Goal: Task Accomplishment & Management: Manage account settings

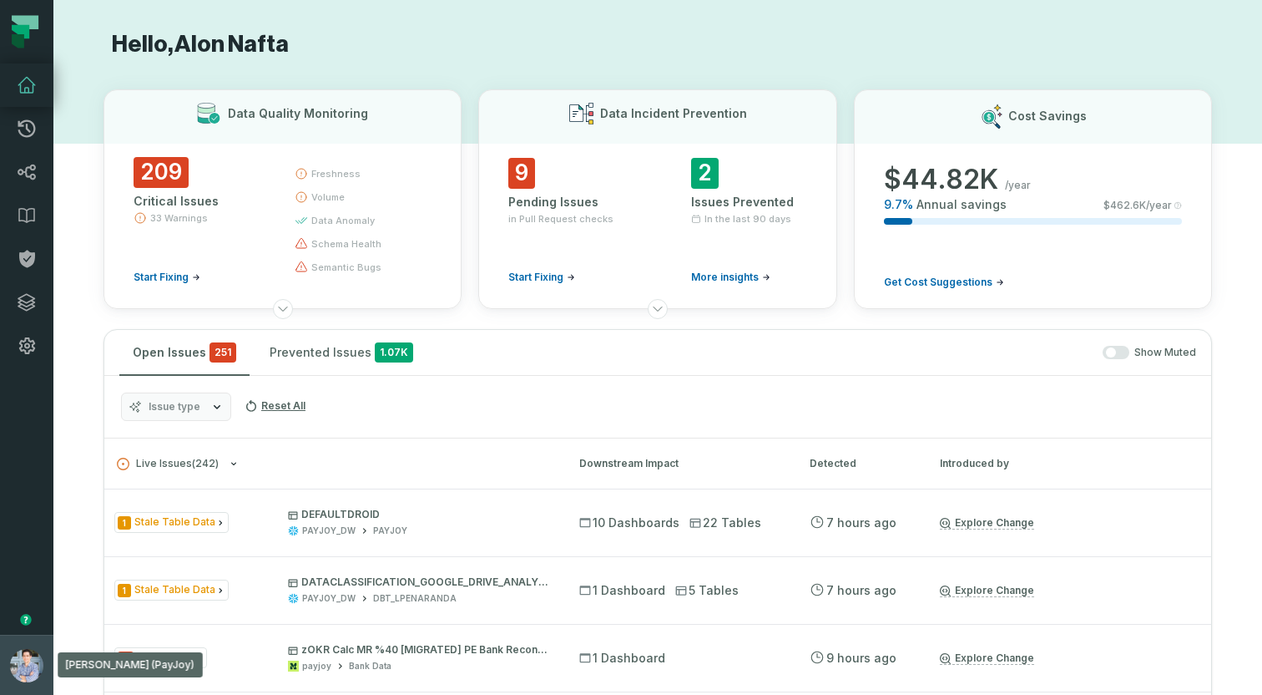
click at [16, 639] on button "[PERSON_NAME] (PayJoy) [EMAIL_ADDRESS][DOMAIN_NAME]" at bounding box center [26, 664] width 53 height 60
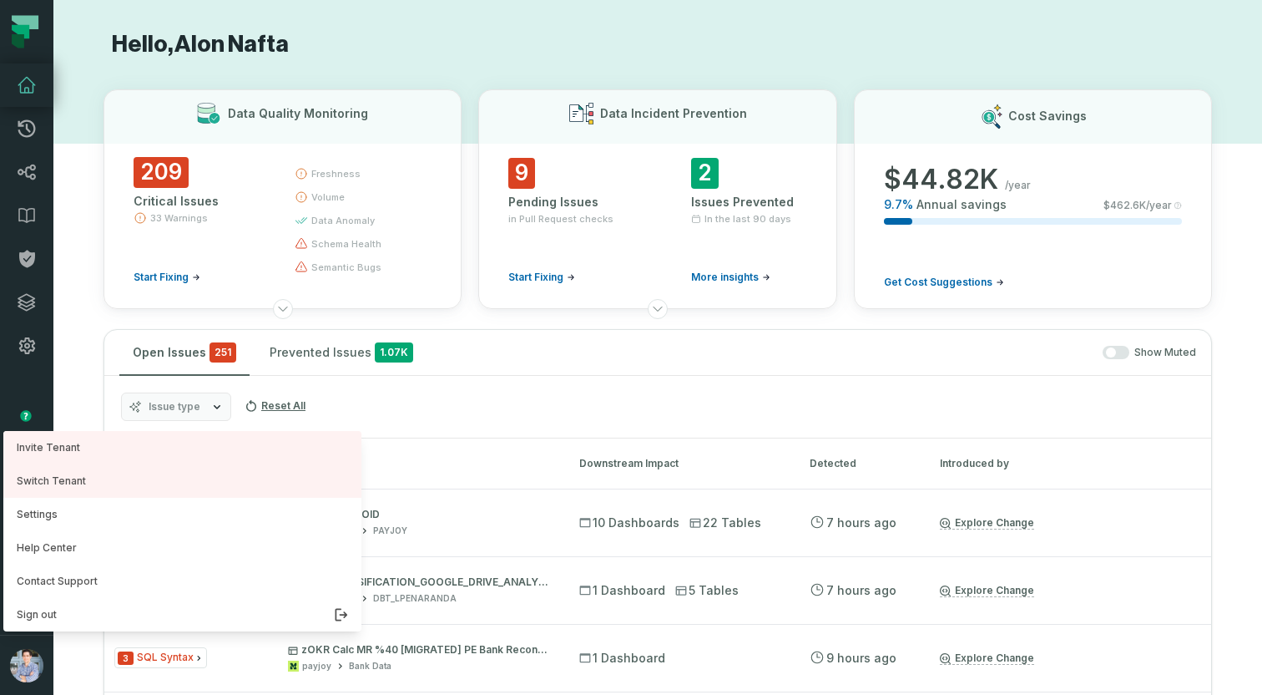
click at [476, 42] on h1 "Hello, [PERSON_NAME]" at bounding box center [658, 44] width 1109 height 29
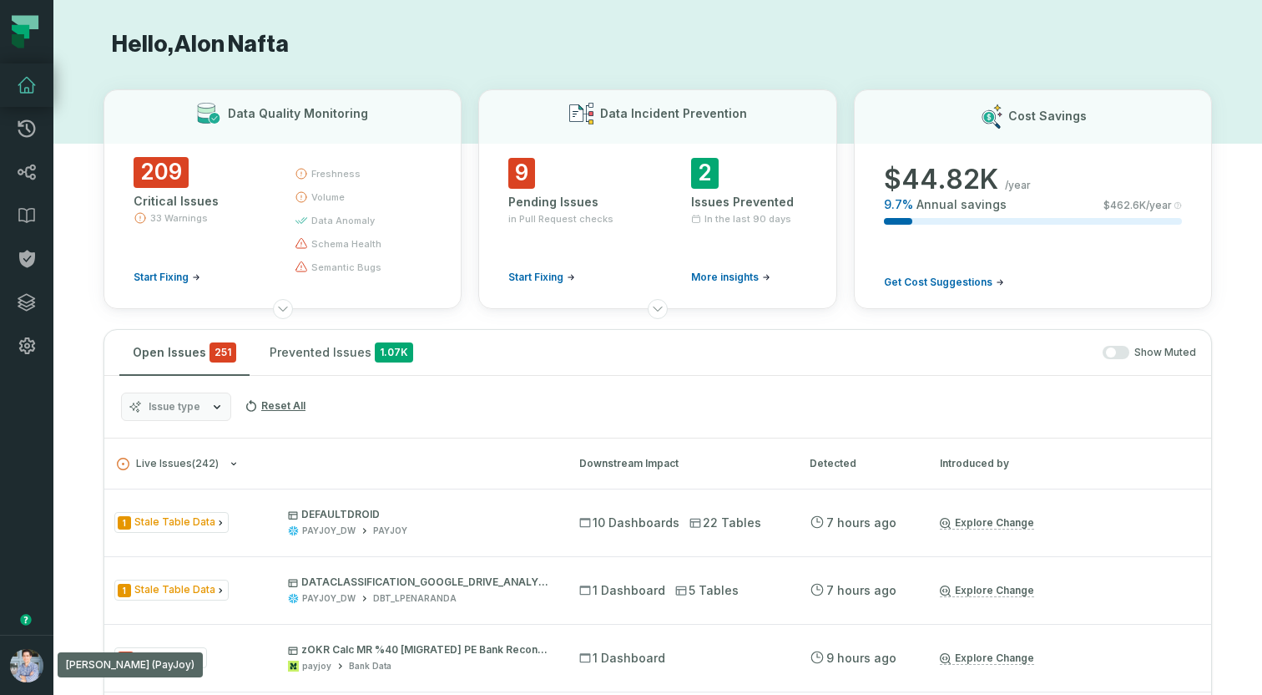
click at [467, 50] on h1 "Hello, [PERSON_NAME]" at bounding box center [658, 44] width 1109 height 29
click at [658, 309] on icon at bounding box center [657, 308] width 13 height 13
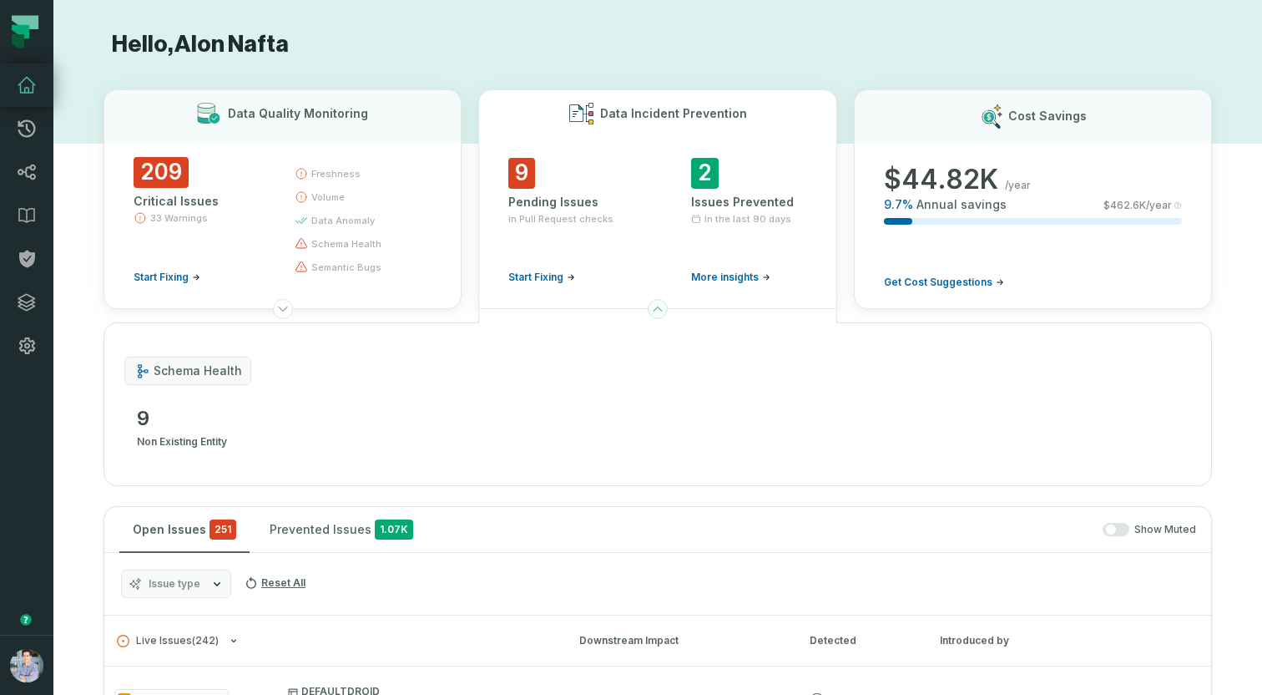
click at [658, 309] on icon at bounding box center [657, 308] width 13 height 13
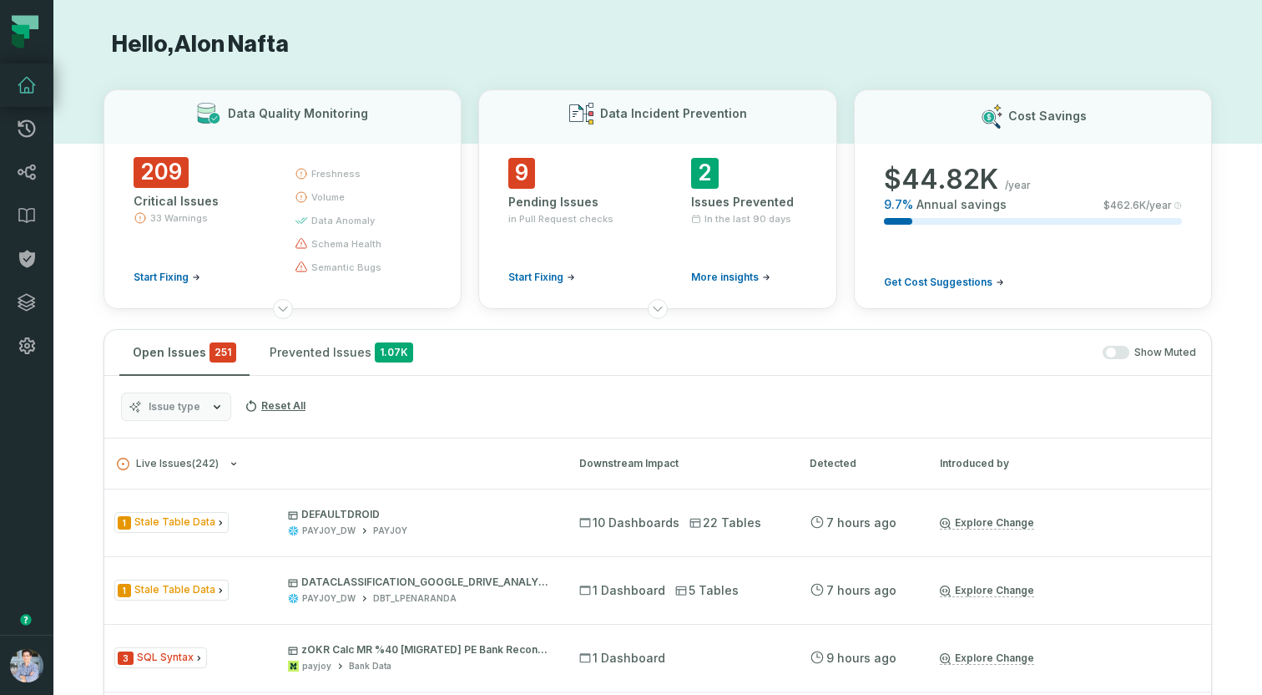
click at [528, 54] on h1 "Hello, [PERSON_NAME]" at bounding box center [658, 44] width 1109 height 29
click at [475, 38] on h1 "Hello, [PERSON_NAME]" at bounding box center [658, 44] width 1109 height 29
click at [467, 144] on div "Data Quality Monitoring 209 Critical Issues 33 Warnings Start Fixing freshness …" at bounding box center [658, 199] width 1109 height 220
click at [28, 533] on button "button" at bounding box center [26, 500] width 53 height 267
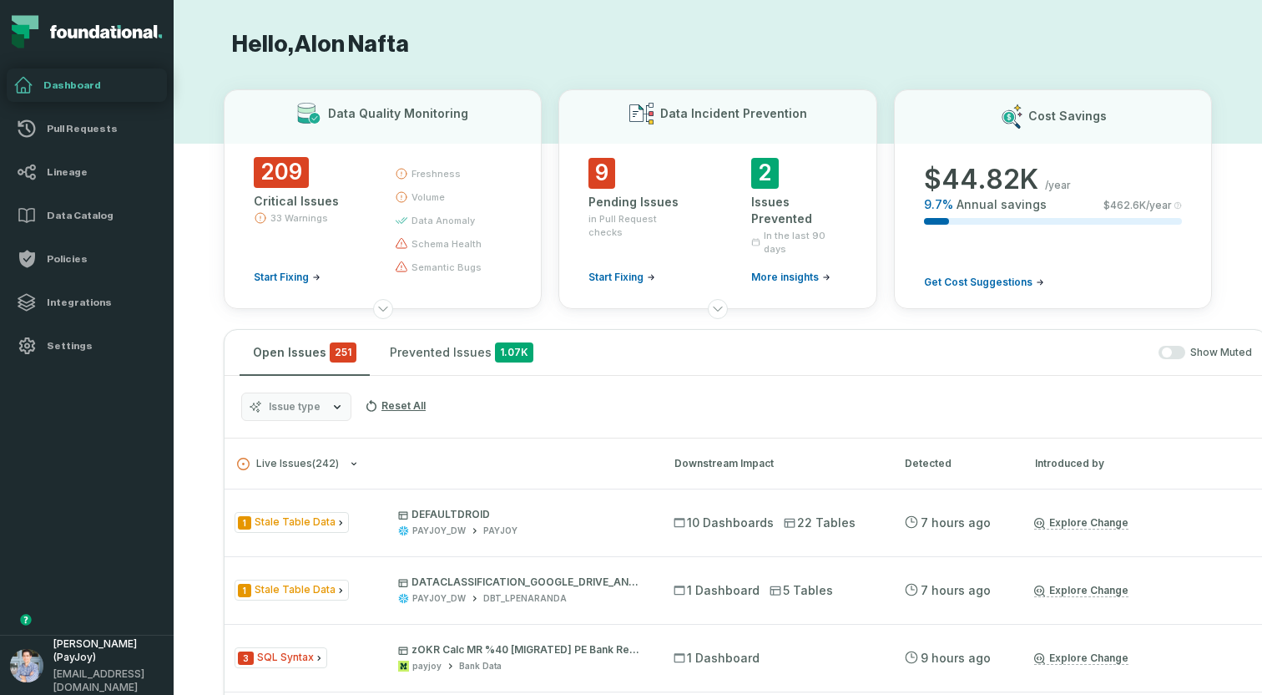
click at [28, 533] on button "button" at bounding box center [87, 500] width 174 height 267
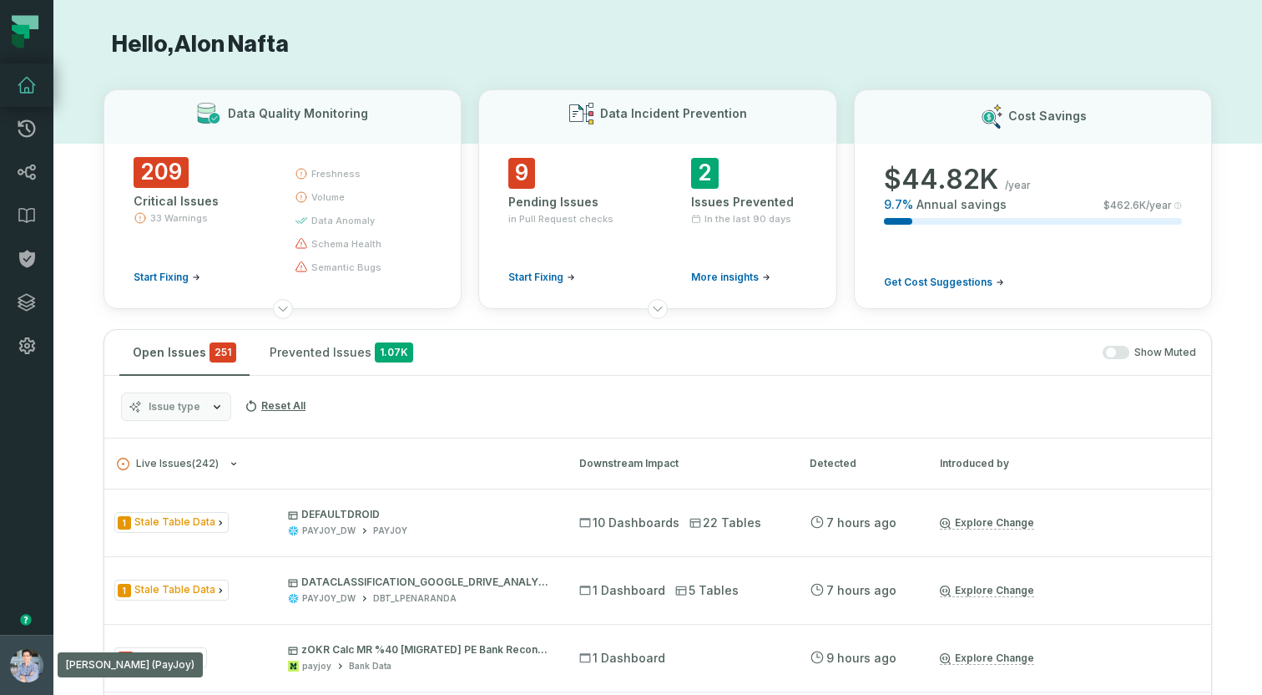
click at [8, 640] on button "[PERSON_NAME] (PayJoy) [EMAIL_ADDRESS][DOMAIN_NAME]" at bounding box center [26, 664] width 53 height 60
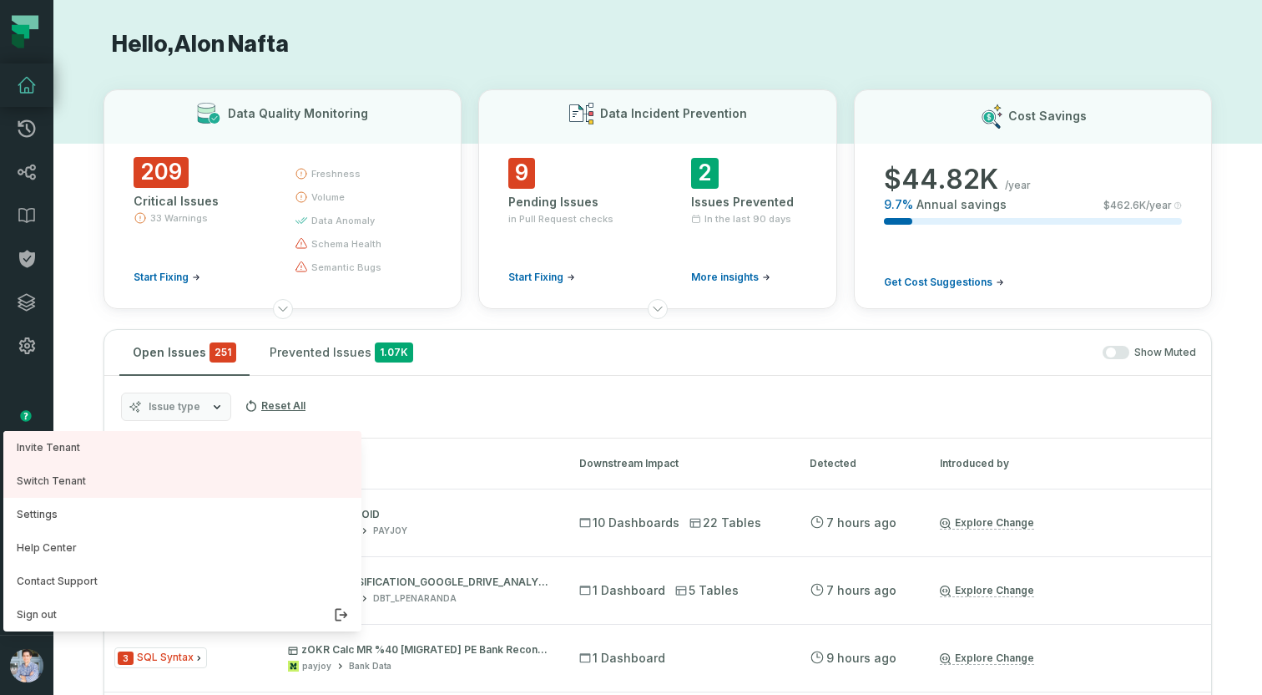
click at [43, 388] on nav "Pull Requests Dashboard Lineage Data Catalog Policies Integrations Settings Alo…" at bounding box center [26, 347] width 53 height 695
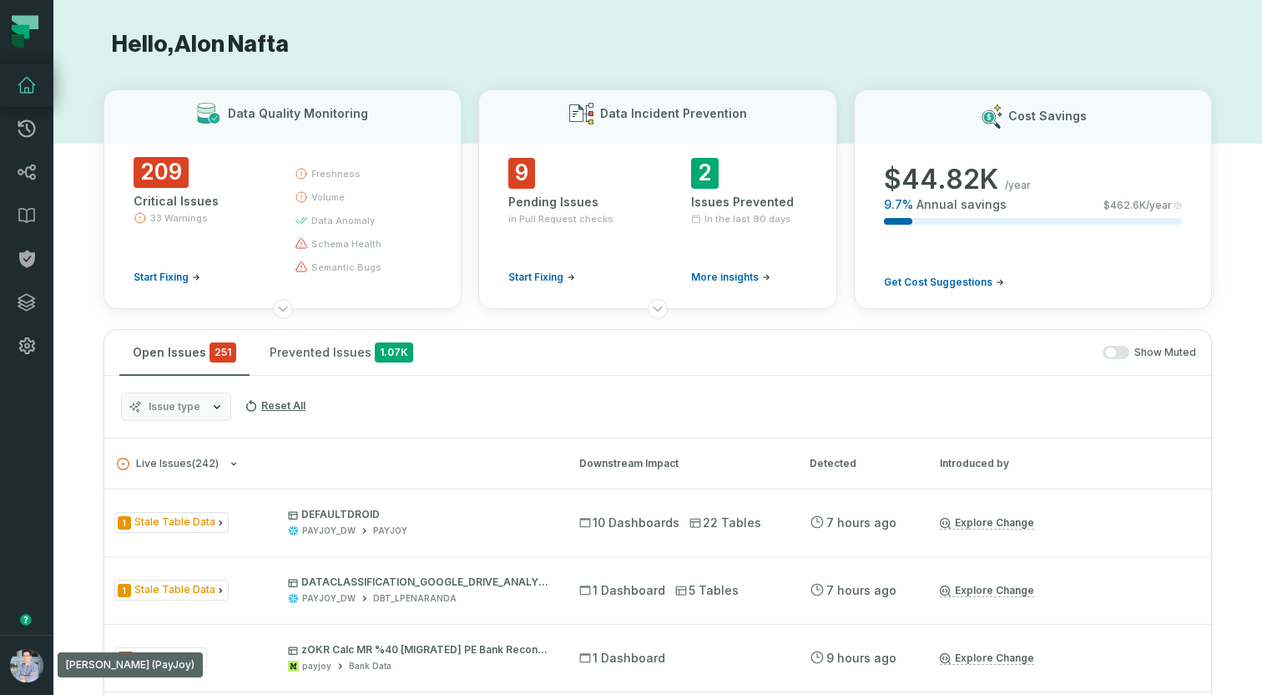
click at [13, 645] on button "[PERSON_NAME] (PayJoy) [EMAIL_ADDRESS][DOMAIN_NAME]" at bounding box center [26, 664] width 53 height 60
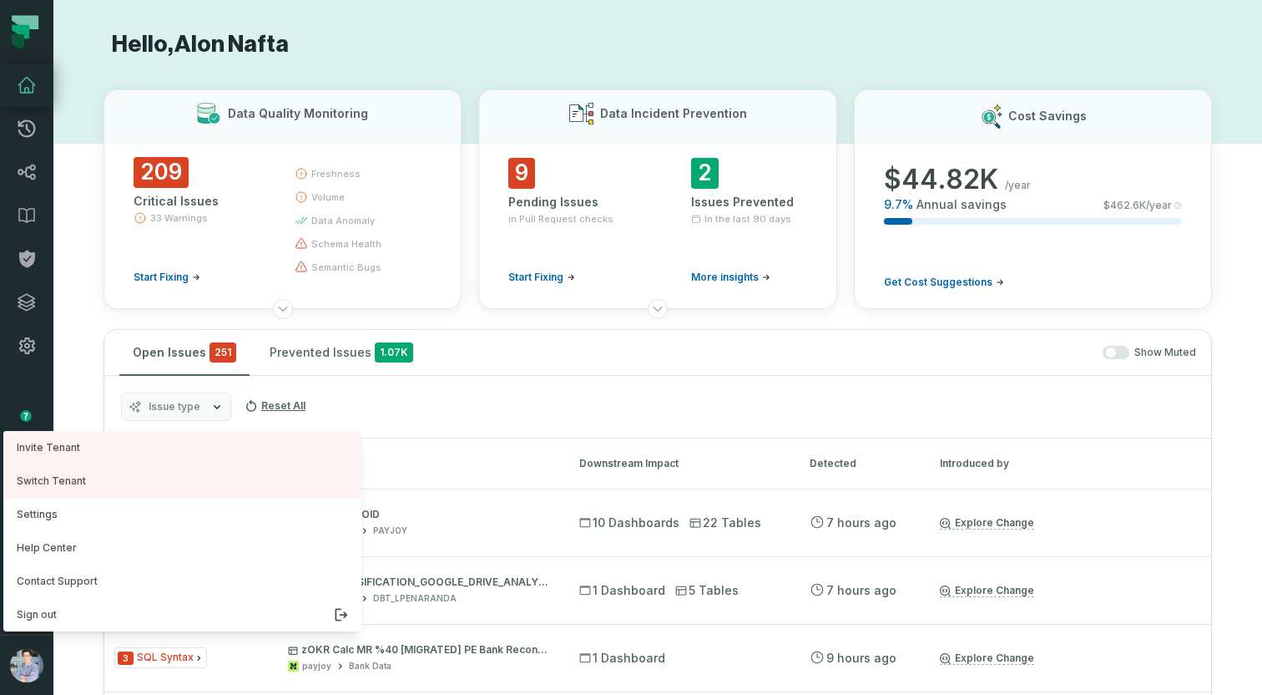
click at [41, 377] on nav "Pull Requests Dashboard Lineage Data Catalog Policies Integrations Settings Alo…" at bounding box center [26, 347] width 53 height 695
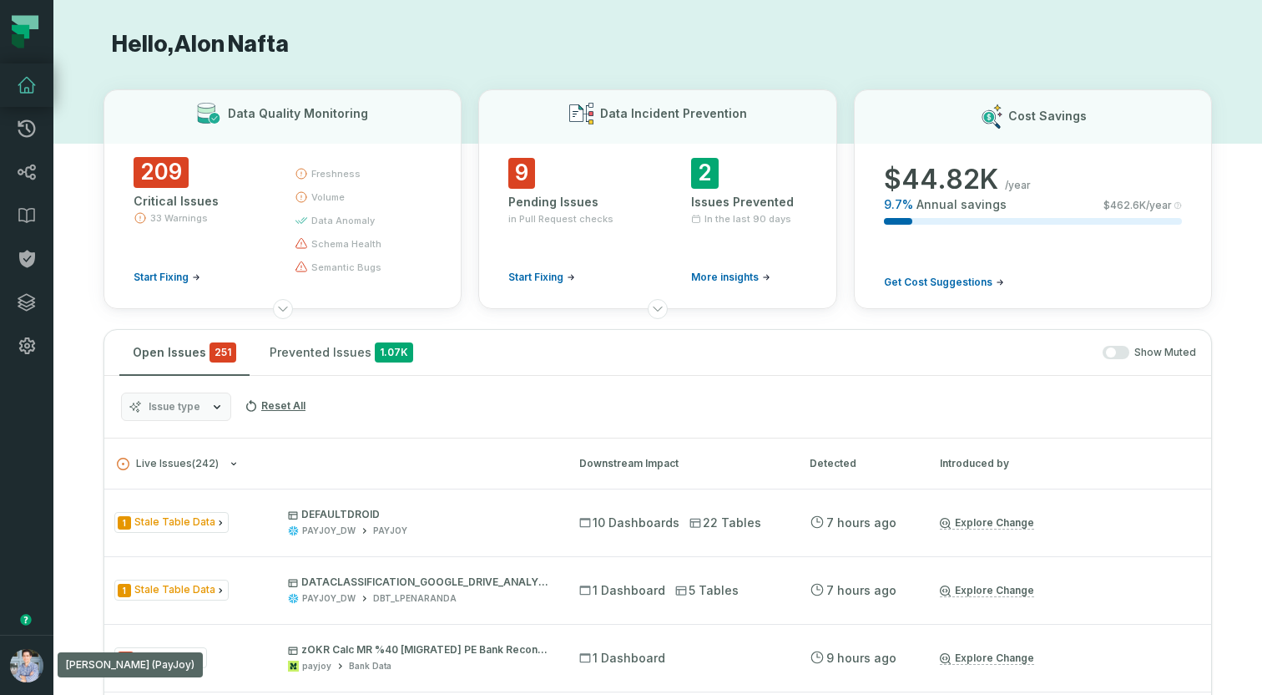
click at [476, 89] on div "Data Quality Monitoring 209 Critical Issues 33 Warnings Start Fixing freshness …" at bounding box center [658, 199] width 1109 height 220
click at [9, 641] on button "[PERSON_NAME] (PayJoy) [EMAIL_ADDRESS][DOMAIN_NAME]" at bounding box center [26, 664] width 53 height 60
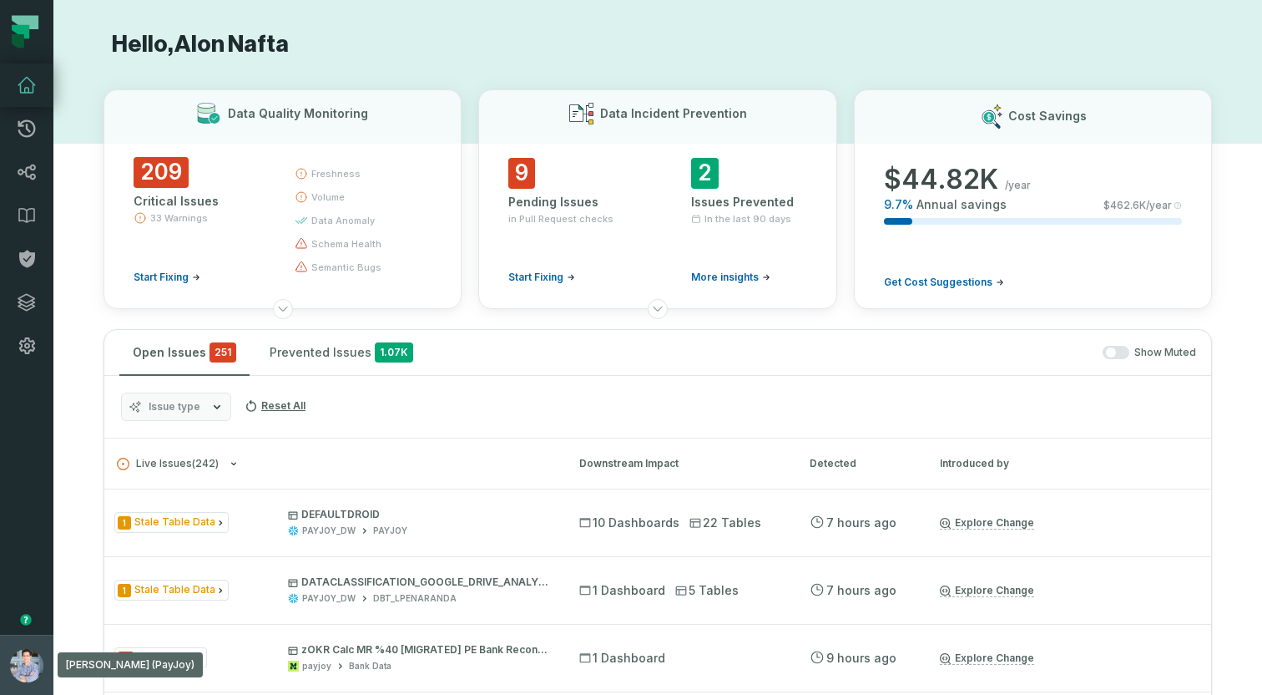
click at [9, 640] on button "[PERSON_NAME] (PayJoy) [EMAIL_ADDRESS][DOMAIN_NAME]" at bounding box center [26, 664] width 53 height 60
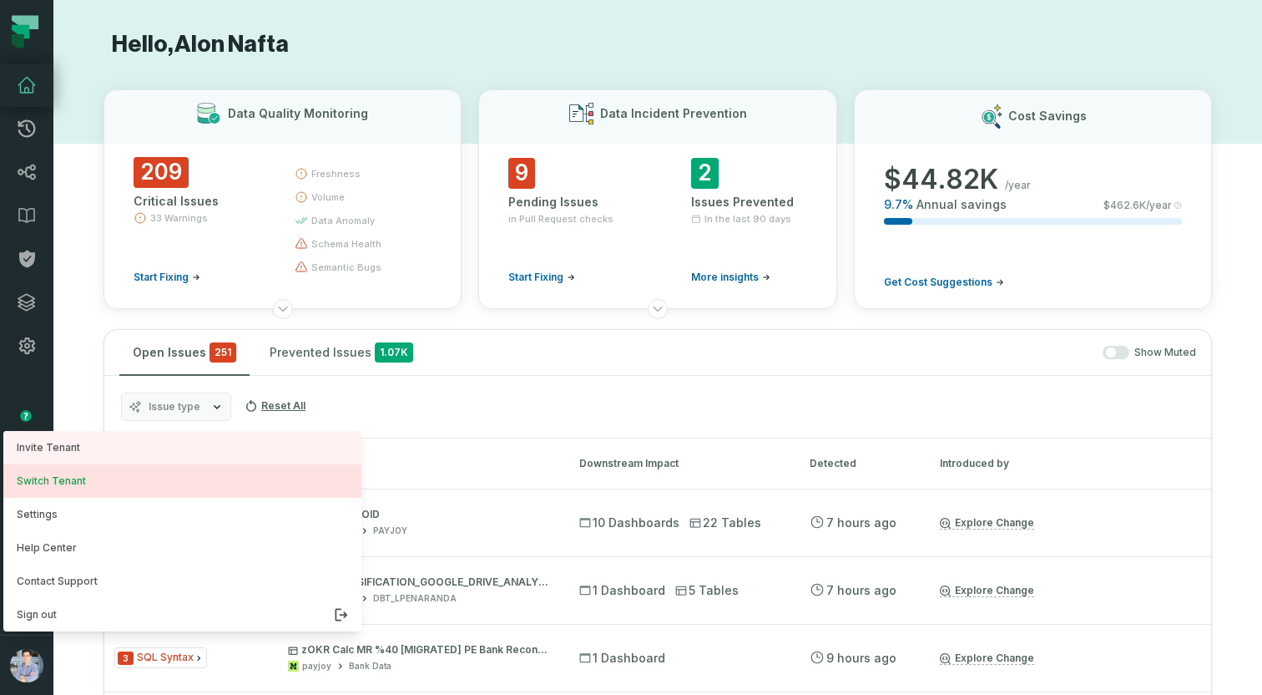
click at [88, 478] on button "Switch Tenant" at bounding box center [182, 480] width 358 height 33
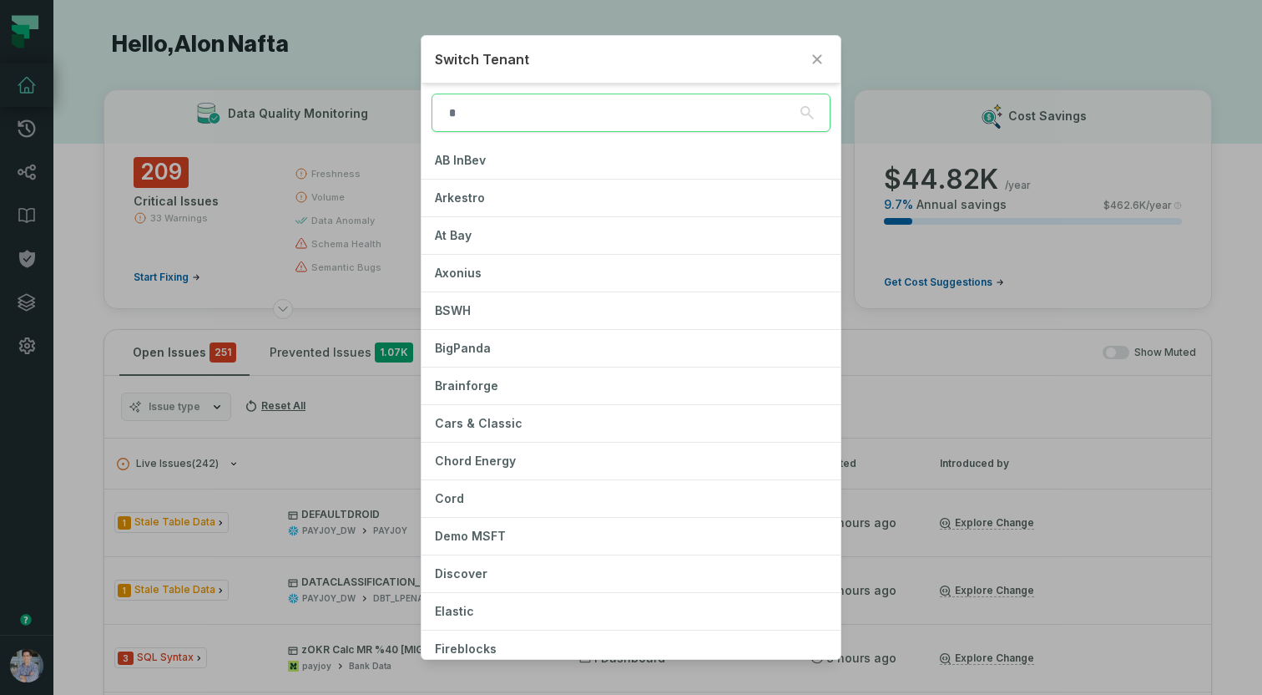
click at [583, 119] on input "search" at bounding box center [631, 112] width 399 height 38
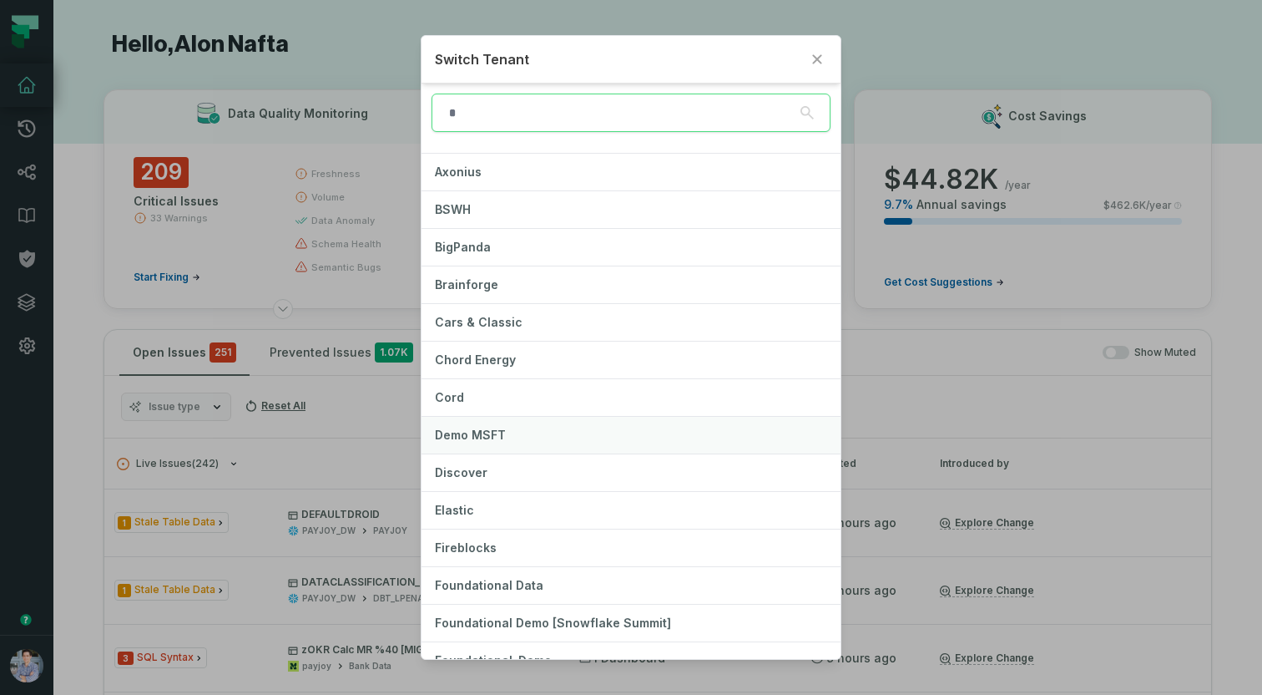
scroll to position [198, 0]
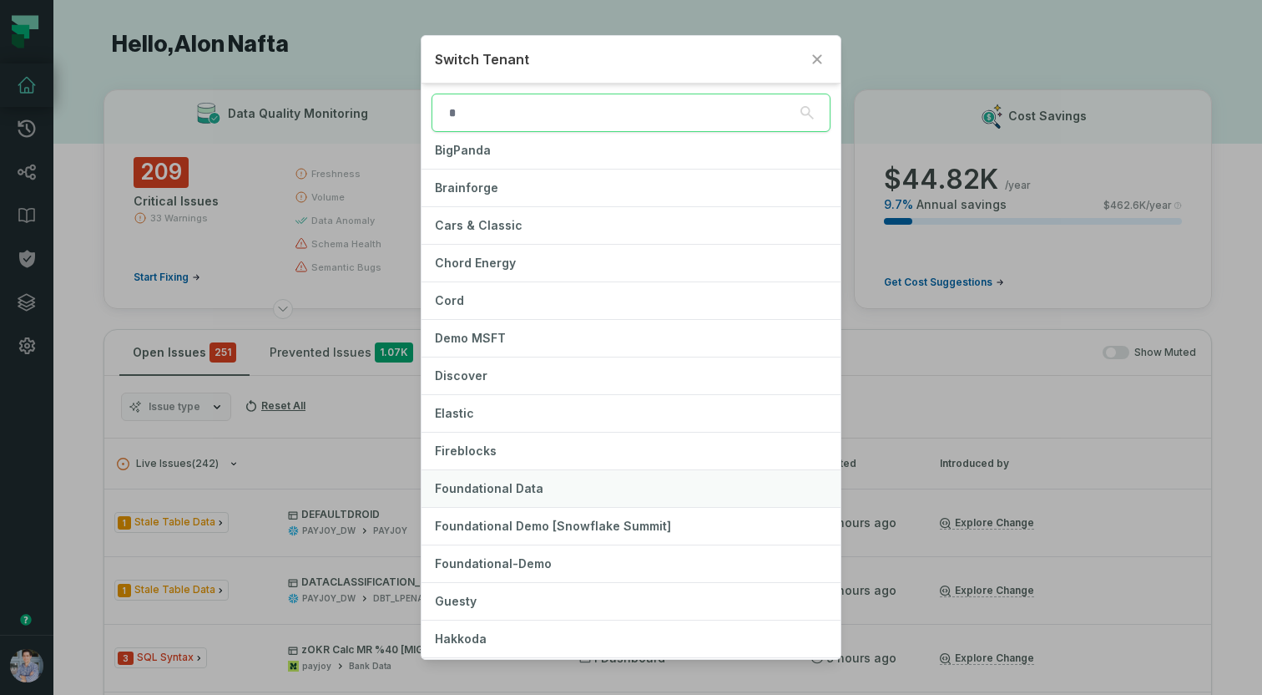
click at [470, 488] on span "Foundational Data" at bounding box center [489, 488] width 109 height 14
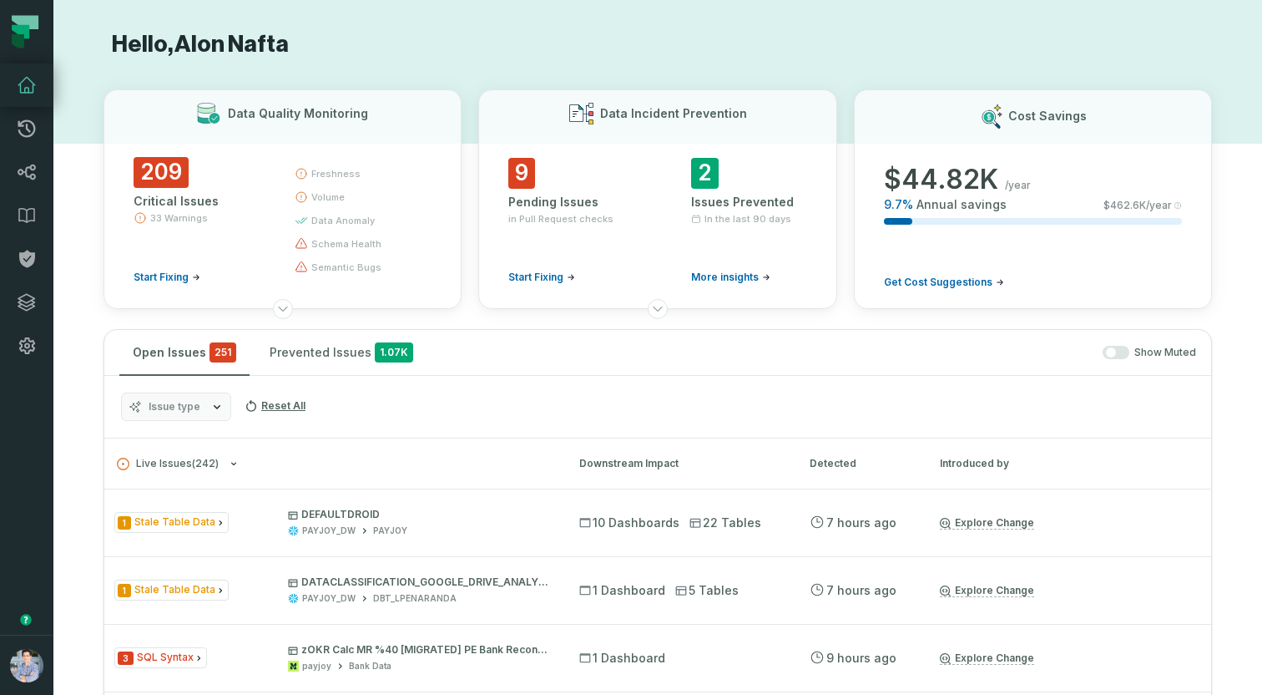
click at [628, 39] on h1 "Hello, [PERSON_NAME]" at bounding box center [658, 44] width 1109 height 29
click at [660, 312] on icon at bounding box center [657, 308] width 13 height 13
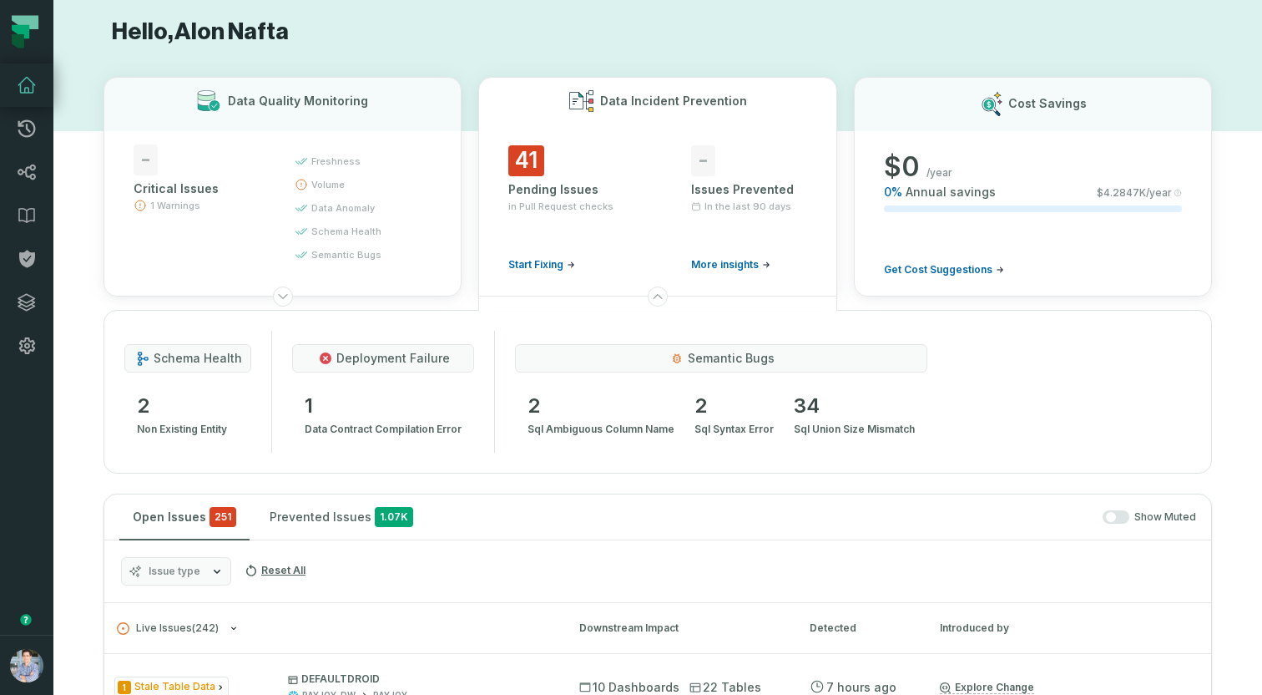
scroll to position [23, 0]
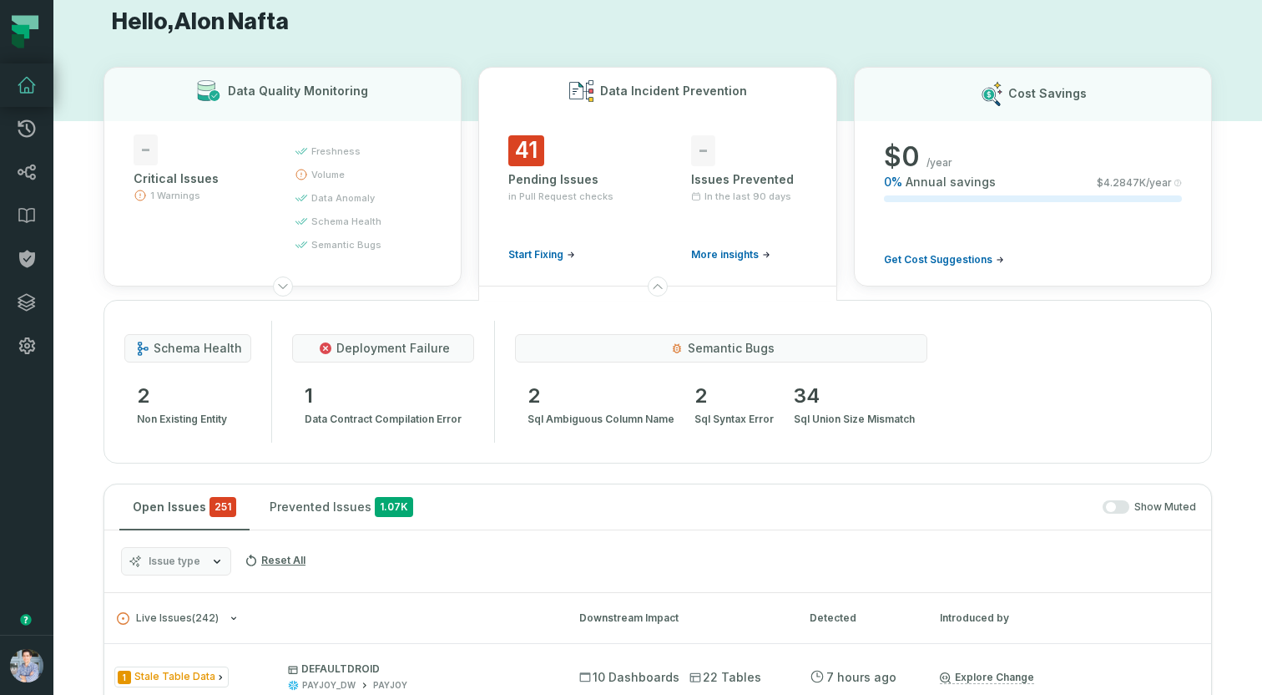
click at [596, 24] on h1 "Hello, [PERSON_NAME]" at bounding box center [658, 22] width 1109 height 29
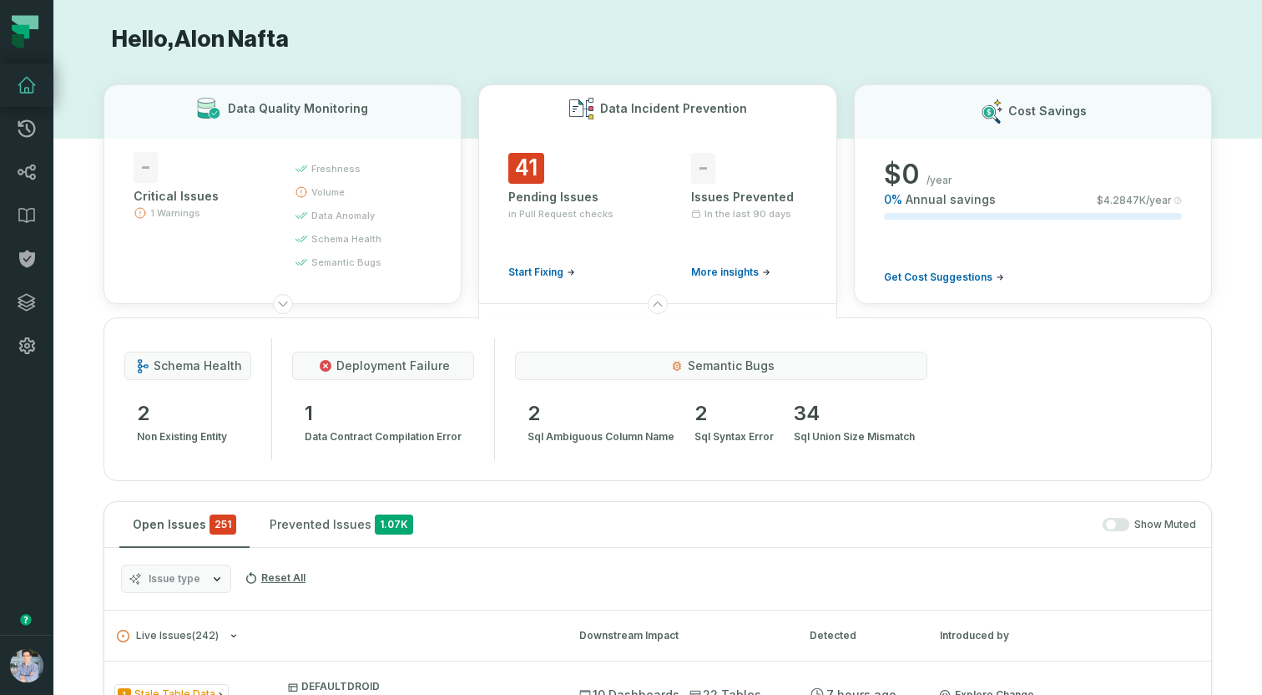
scroll to position [0, 0]
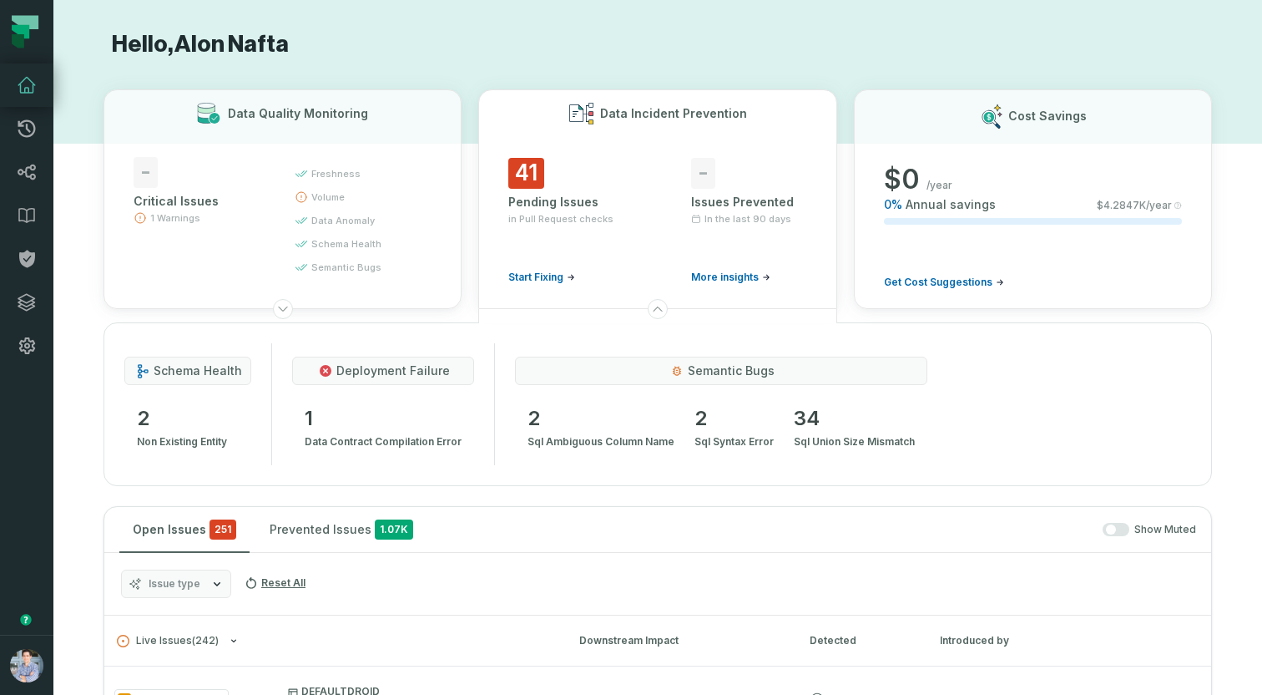
click at [854, 305] on div "Cost Savings $ 0 /year 0 % Annual savings $ 4.2847K /year Get Cost Suggestions" at bounding box center [1033, 199] width 358 height 220
click at [841, 163] on div "Data Quality Monitoring - Critical Issues 1 Warnings freshness volume data anom…" at bounding box center [658, 199] width 1109 height 220
click at [834, 44] on h1 "Hello, [PERSON_NAME]" at bounding box center [658, 44] width 1109 height 29
click at [847, 136] on div "Data Quality Monitoring - Critical Issues 1 Warnings freshness volume data anom…" at bounding box center [658, 199] width 1109 height 220
click at [551, 53] on h1 "Hello, [PERSON_NAME]" at bounding box center [658, 44] width 1109 height 29
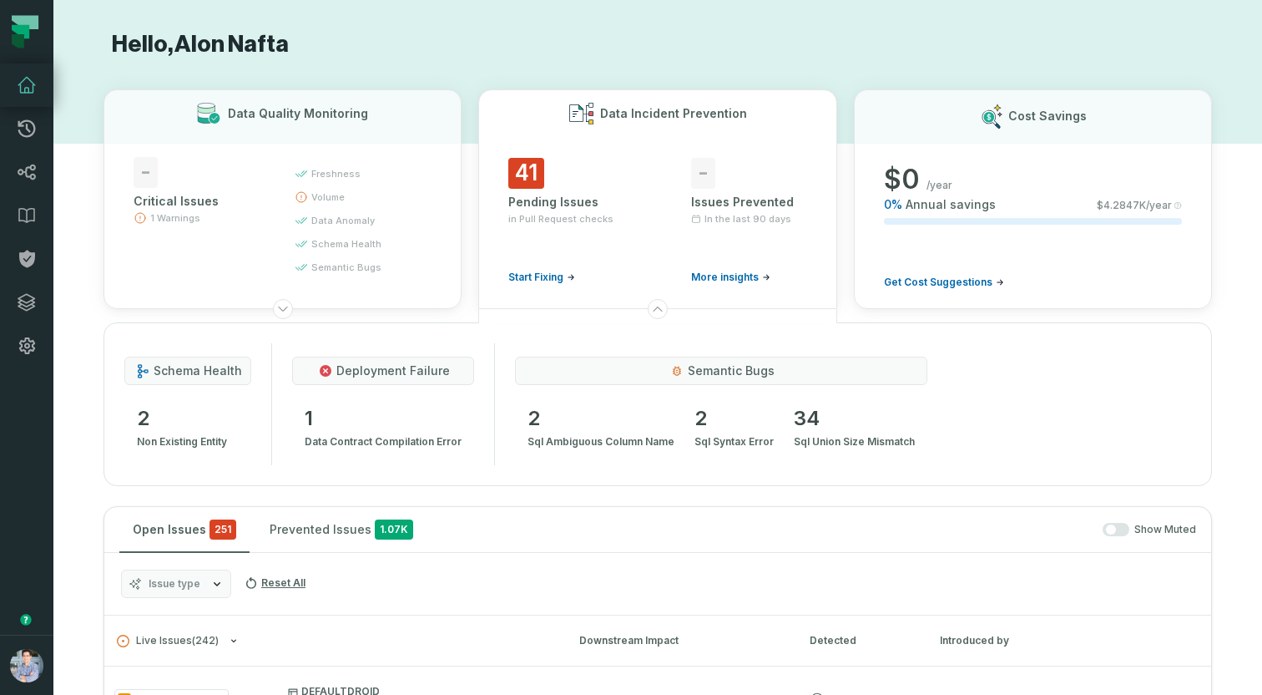
scroll to position [53, 0]
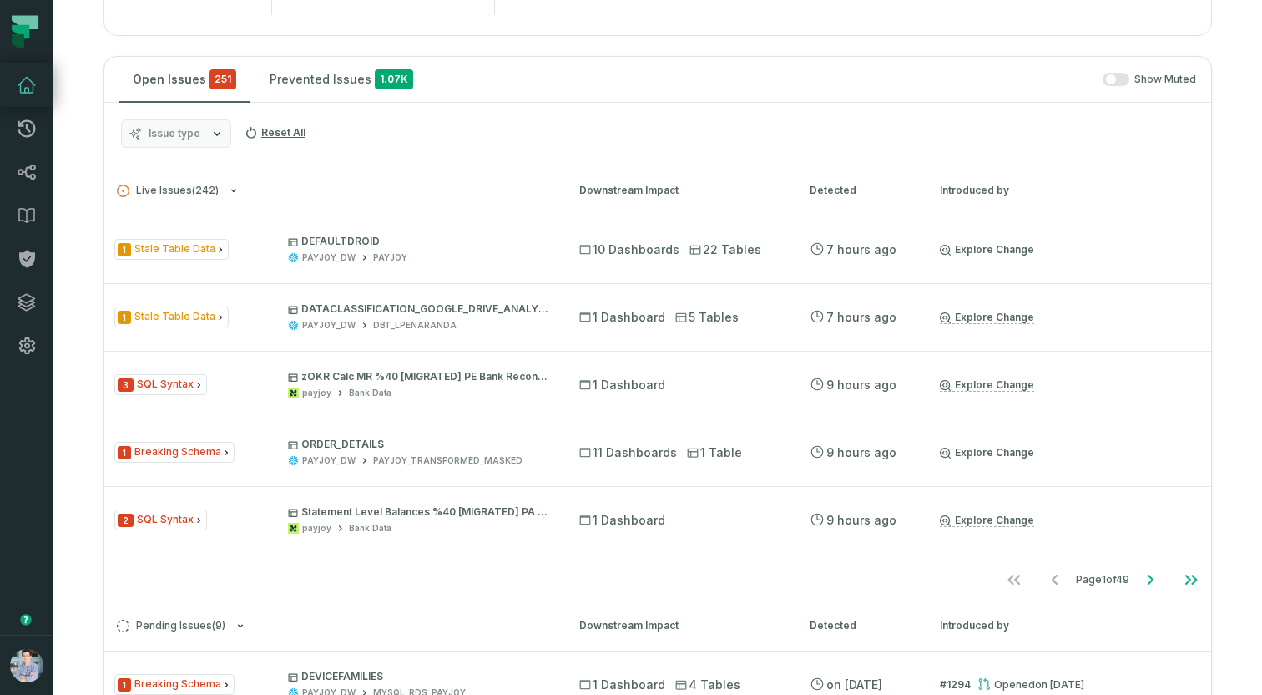
scroll to position [457, 0]
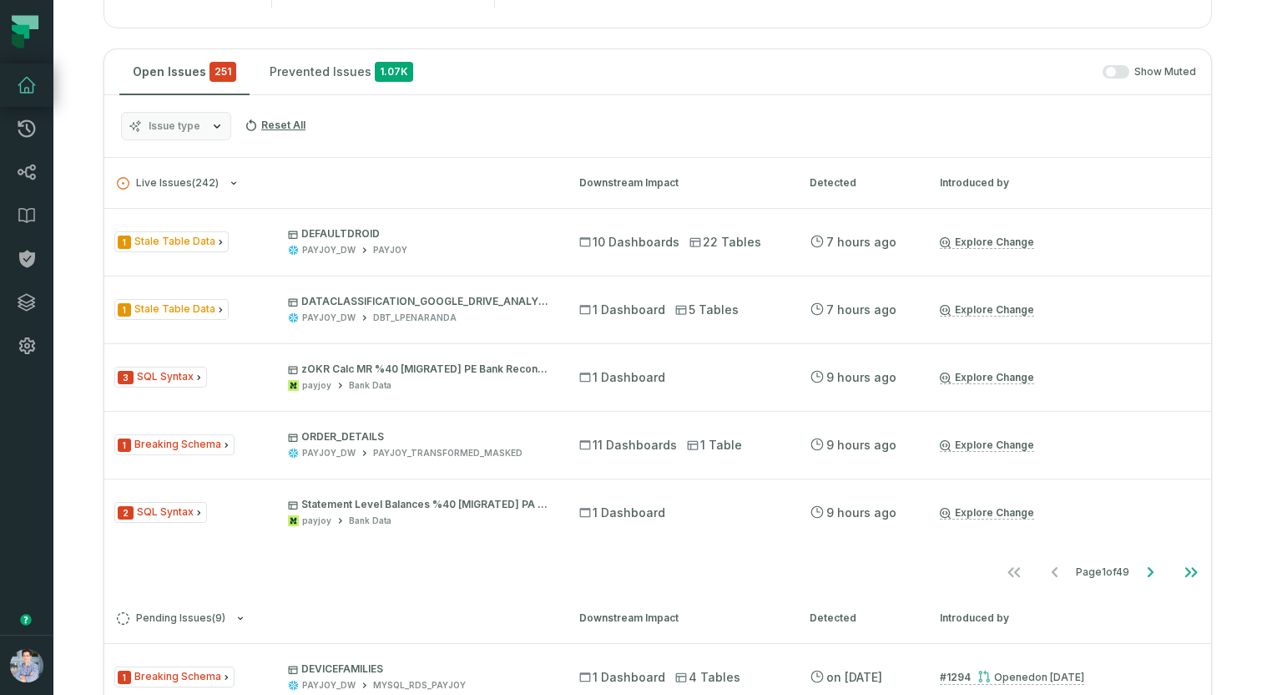
click at [736, 57] on div "Open Issues 251 Prevented Issues 1.07K Show Muted" at bounding box center [657, 72] width 1107 height 46
